Goal: Transaction & Acquisition: Purchase product/service

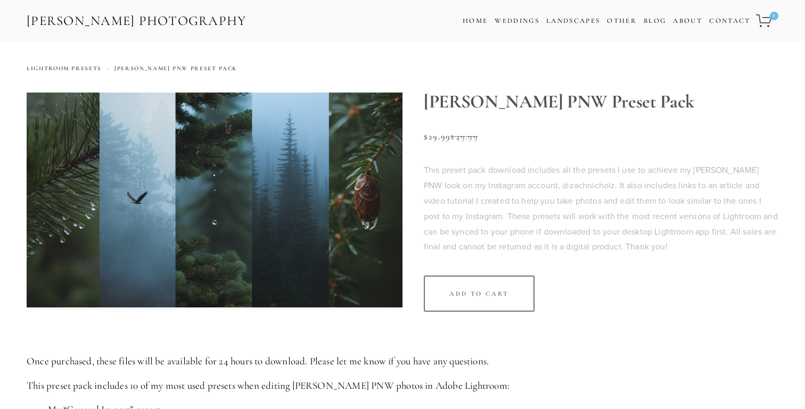
scroll to position [38, 0]
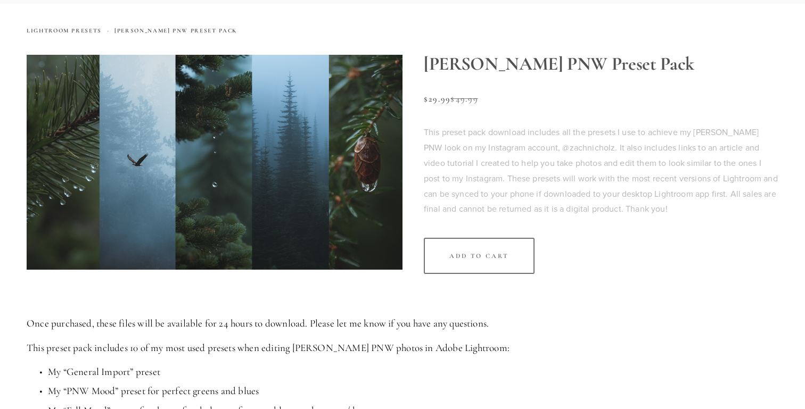
click at [373, 163] on img at bounding box center [215, 162] width 376 height 215
click at [458, 258] on div "Add To Cart" at bounding box center [479, 255] width 60 height 7
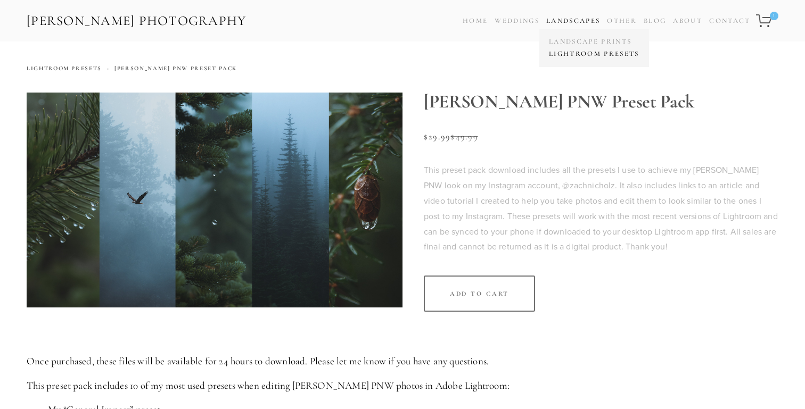
click at [574, 57] on link "Lightroom Presets" at bounding box center [594, 54] width 96 height 12
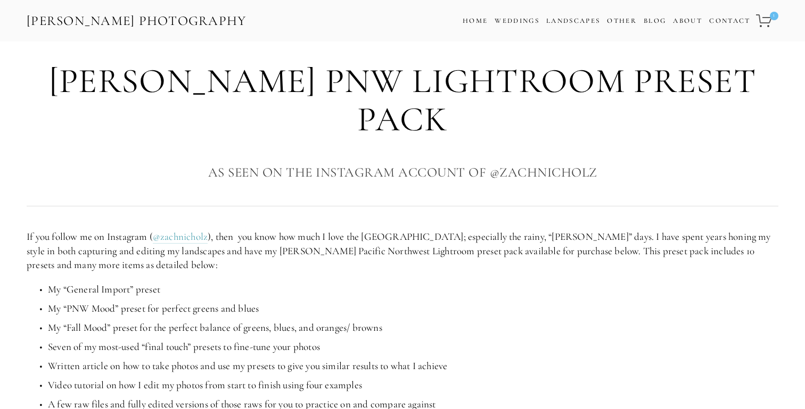
click at [765, 18] on icon "One item in cart" at bounding box center [764, 21] width 16 height 14
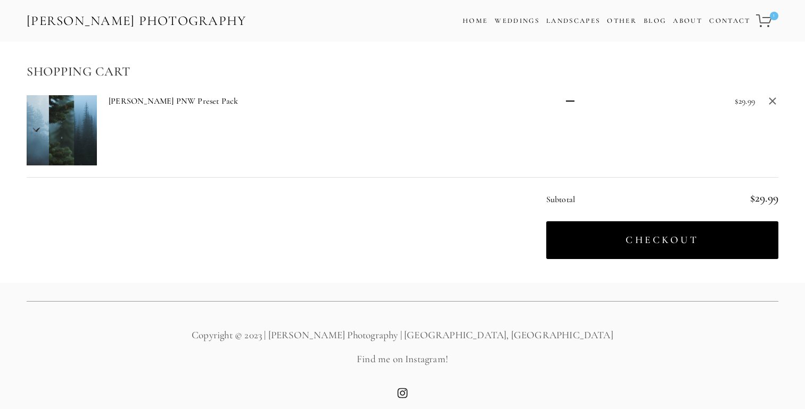
click at [641, 242] on button "Checkout" at bounding box center [662, 240] width 232 height 38
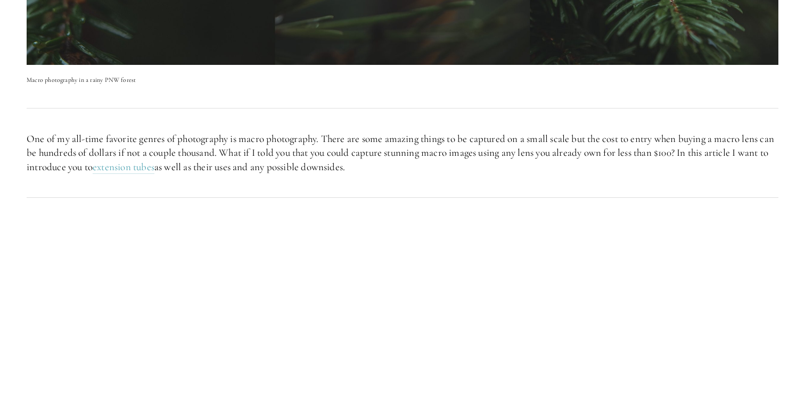
scroll to position [544, 0]
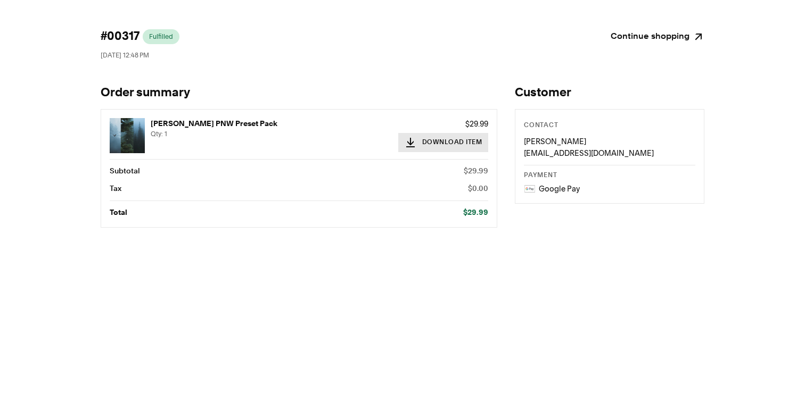
click at [431, 142] on button "Download Item" at bounding box center [443, 142] width 90 height 19
click at [316, 263] on html "#00317 Fulfilled September 21, 2025 at 12:48 PM Continue shopping Order summary…" at bounding box center [402, 131] width 805 height 263
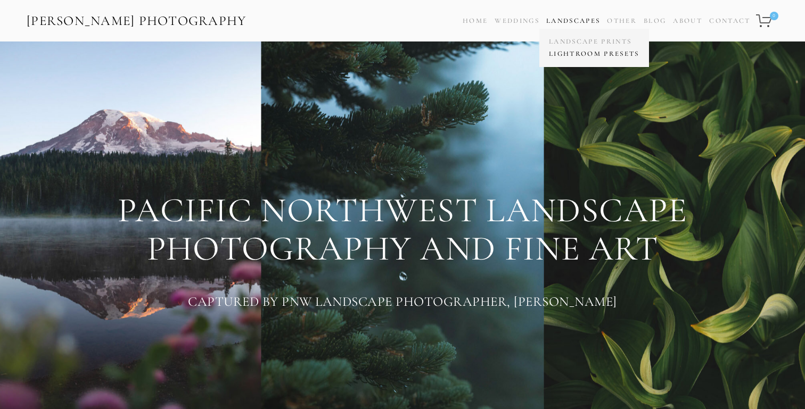
click at [585, 57] on link "Lightroom Presets" at bounding box center [594, 54] width 96 height 12
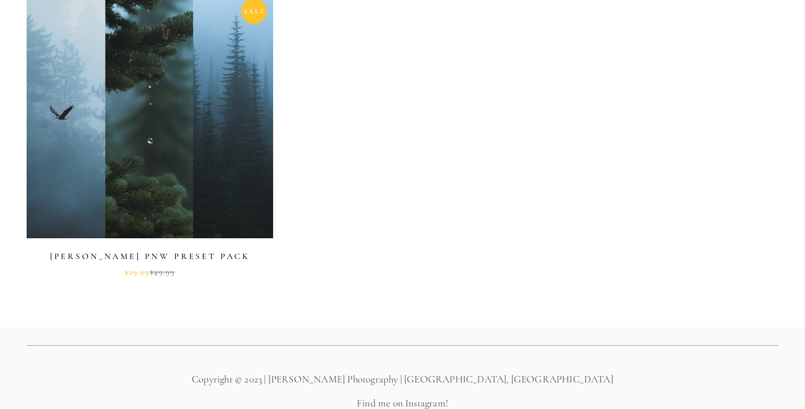
scroll to position [544, 0]
